Goal: Information Seeking & Learning: Learn about a topic

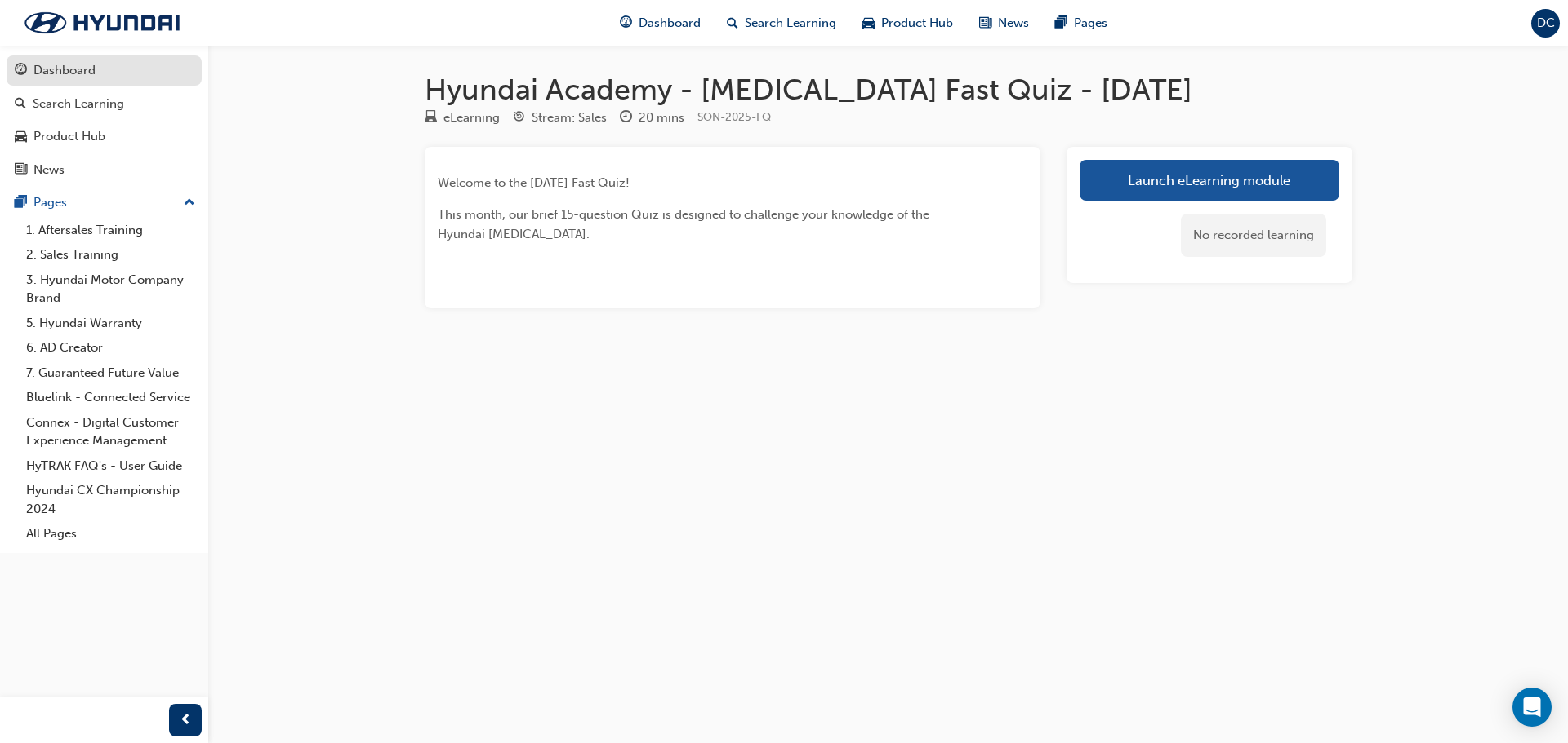
click at [61, 77] on div "Dashboard" at bounding box center [64, 70] width 62 height 19
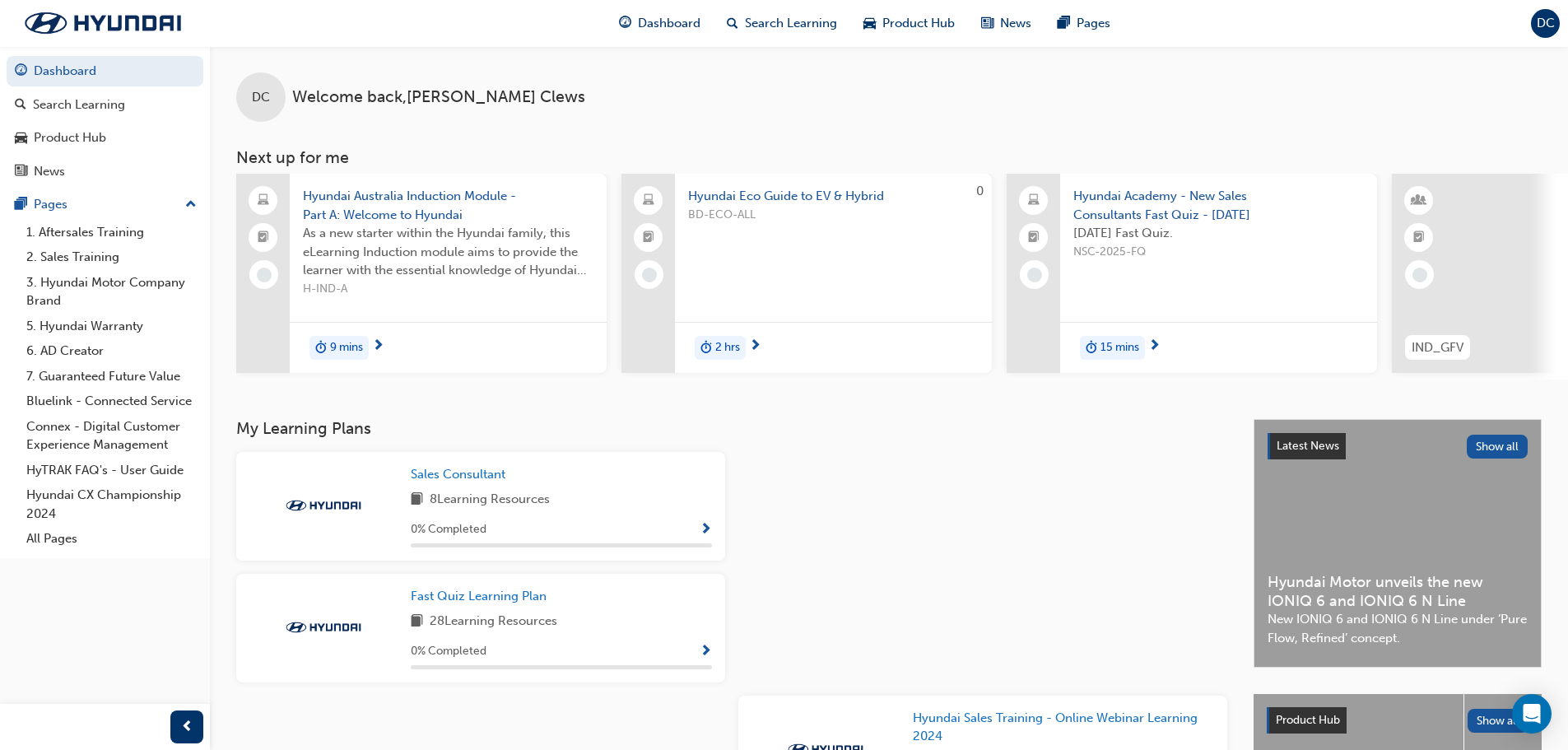
click at [377, 201] on span "Hyundai Australia Induction Module - Part A: Welcome to Hyundai" at bounding box center [448, 205] width 290 height 37
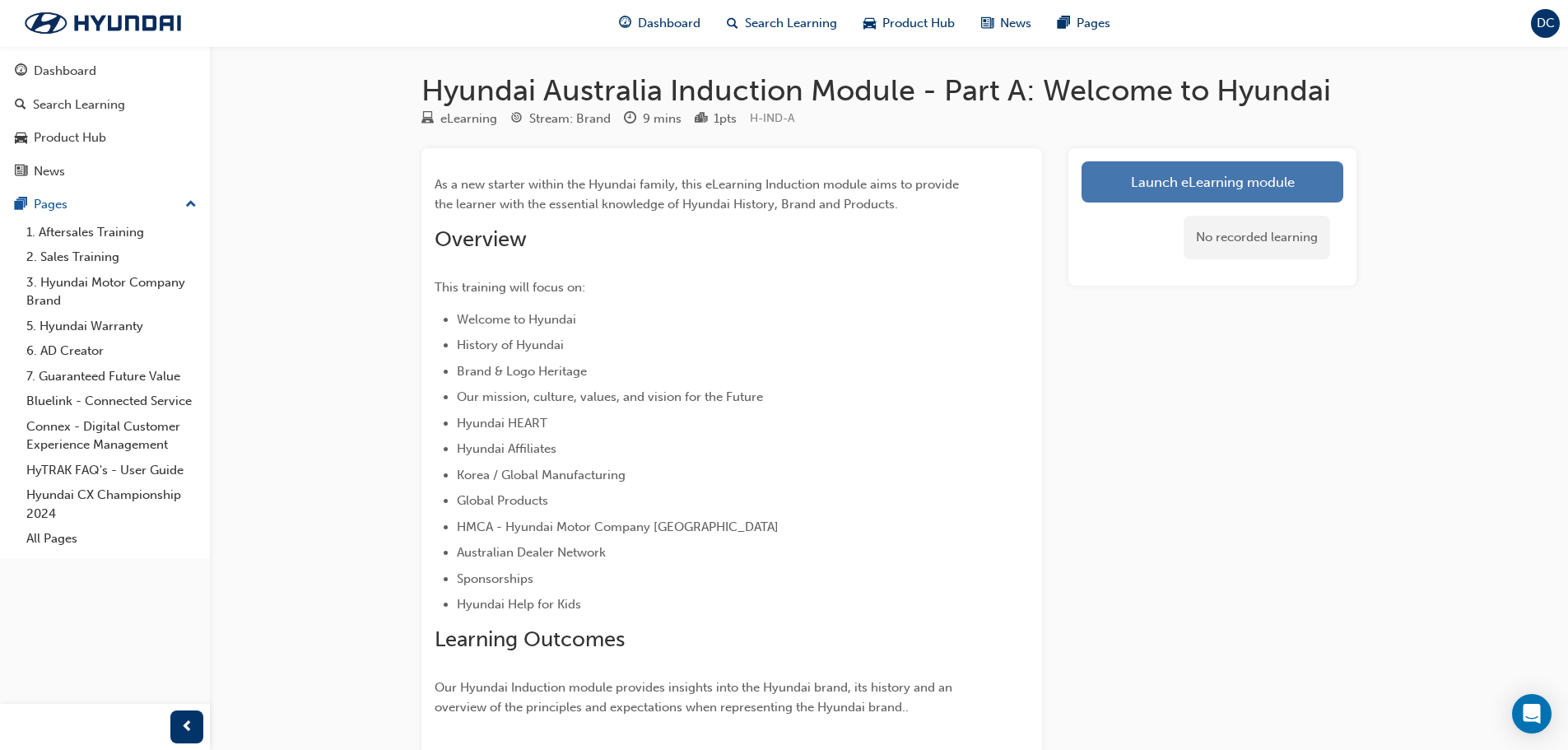
click at [1172, 183] on link "Launch eLearning module" at bounding box center [1212, 182] width 261 height 41
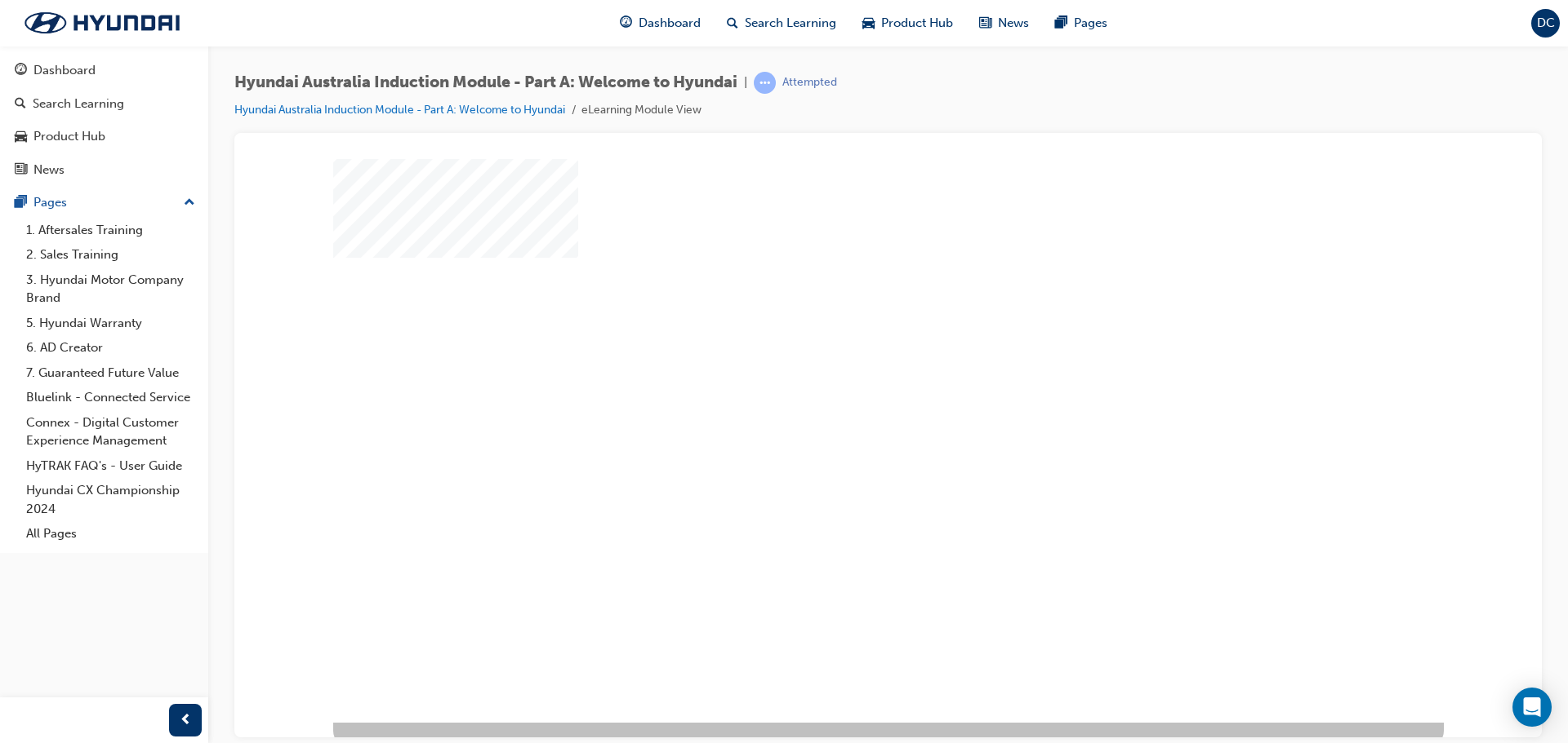
scroll to position [33, 0]
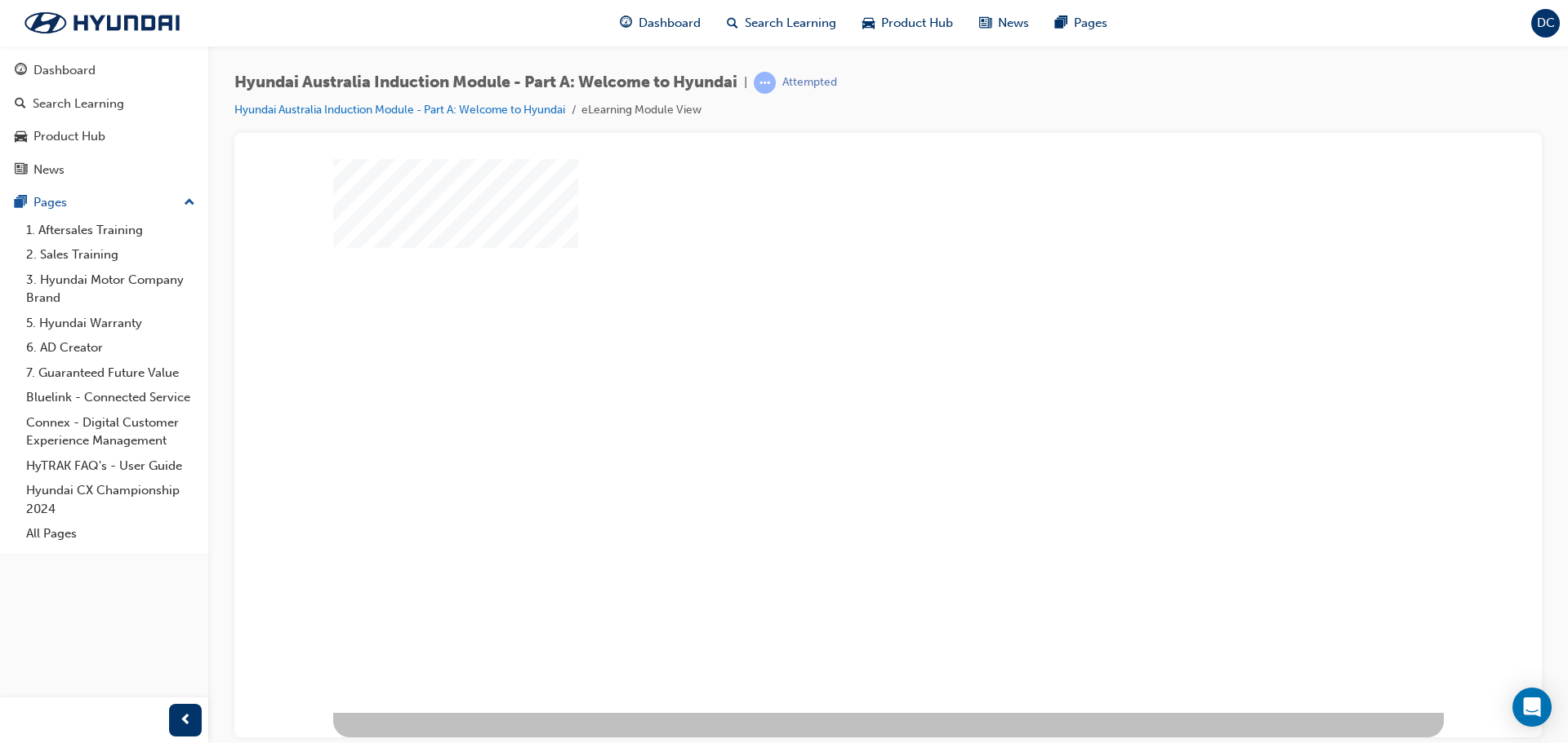
click at [841, 367] on div "play" at bounding box center [841, 367] width 0 height 0
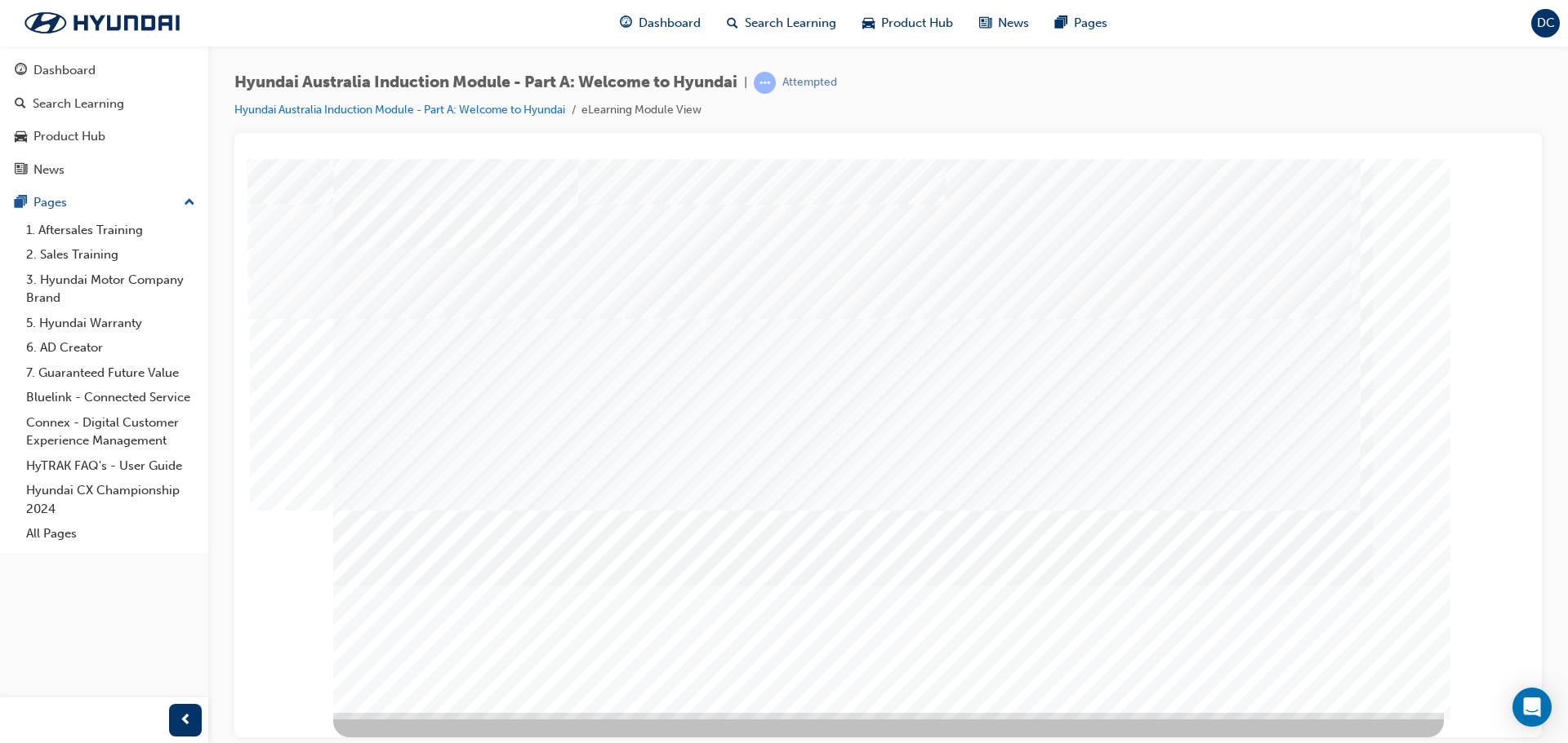
scroll to position [0, 0]
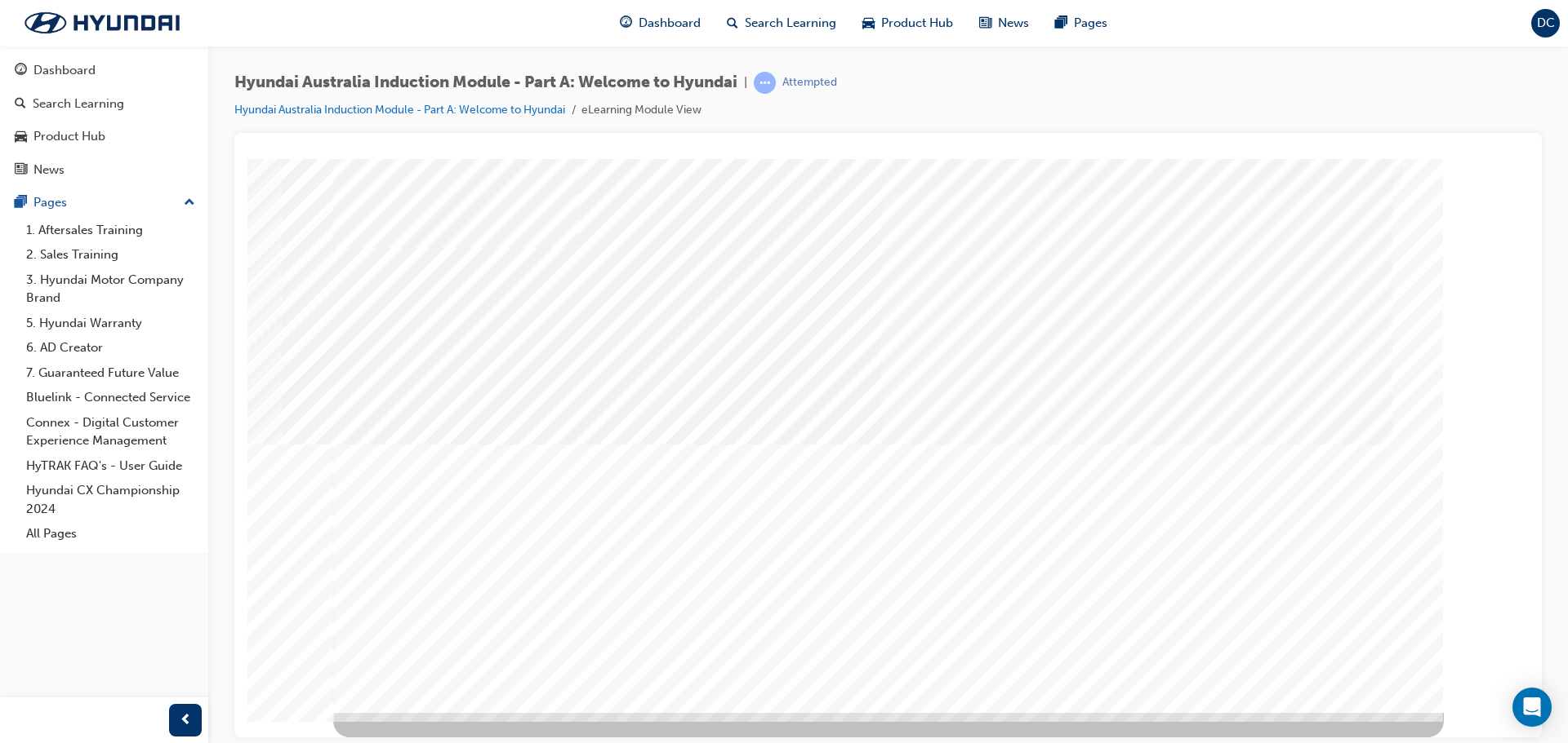
scroll to position [0, 0]
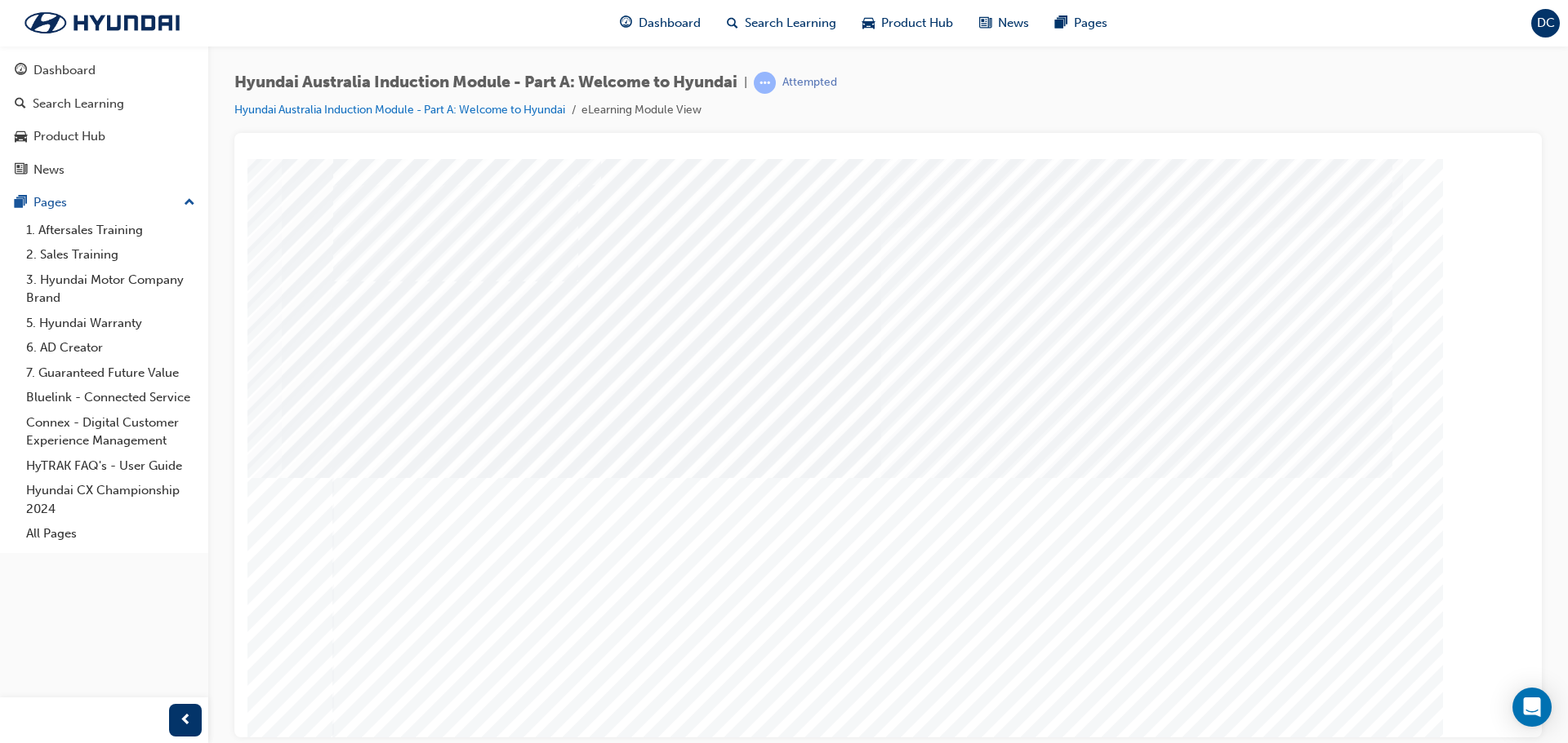
drag, startPoint x: 1023, startPoint y: 453, endPoint x: 1011, endPoint y: 444, distance: 15.0
